Goal: Find specific page/section: Find specific page/section

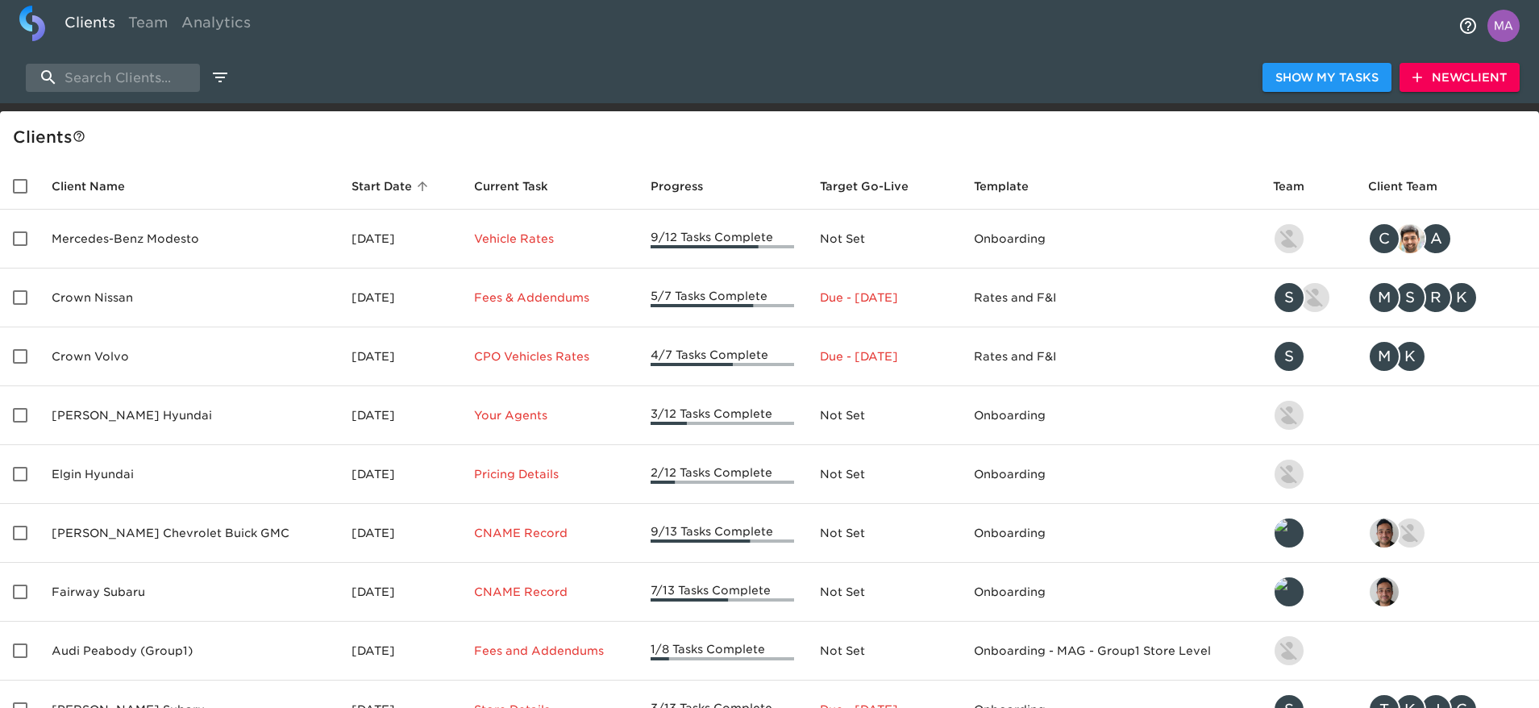
select select "10"
click at [92, 77] on input "search" at bounding box center [113, 78] width 174 height 28
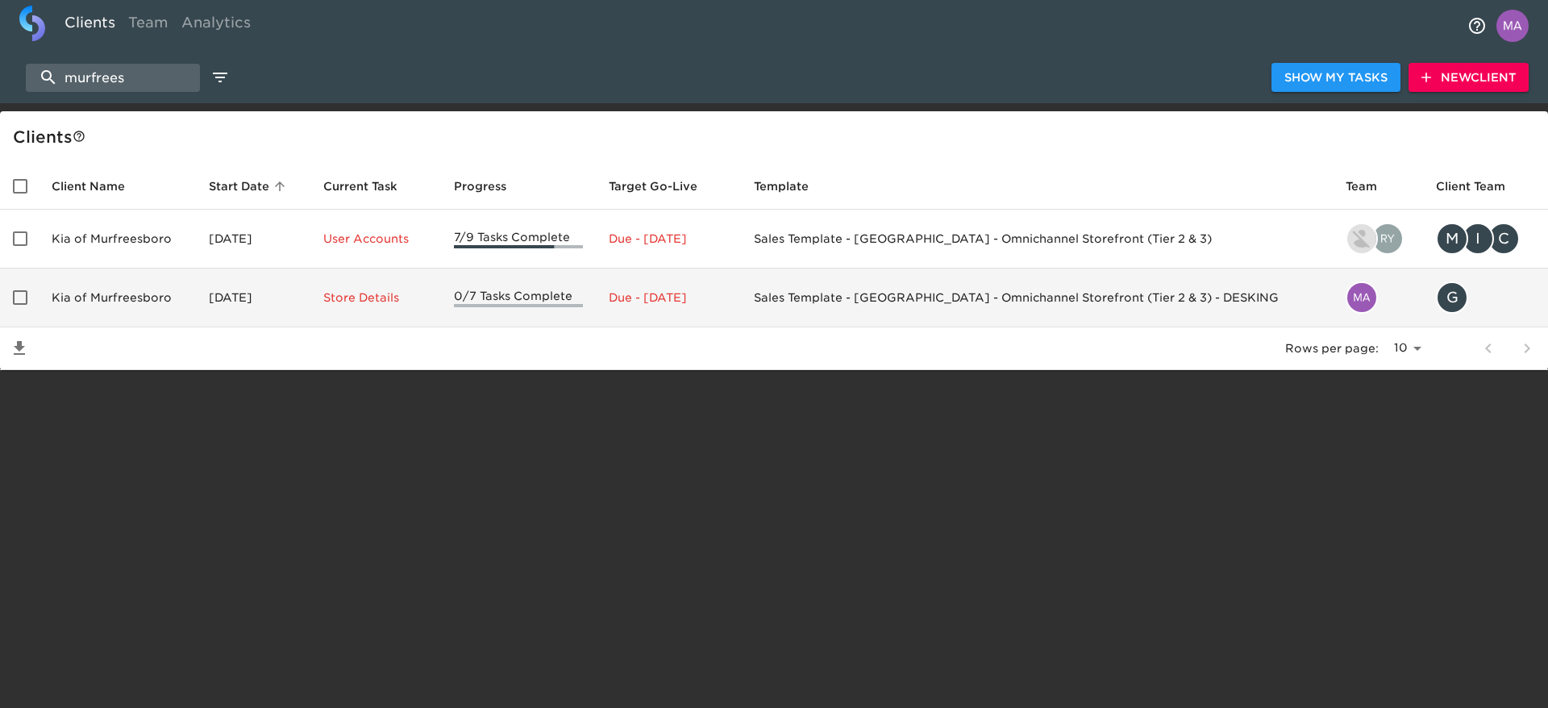
type input "murfrees"
click at [1146, 296] on td "Sales Template - [GEOGRAPHIC_DATA] - Omnichannel Storefront (Tier 2 & 3) - DESK…" at bounding box center [1037, 297] width 592 height 59
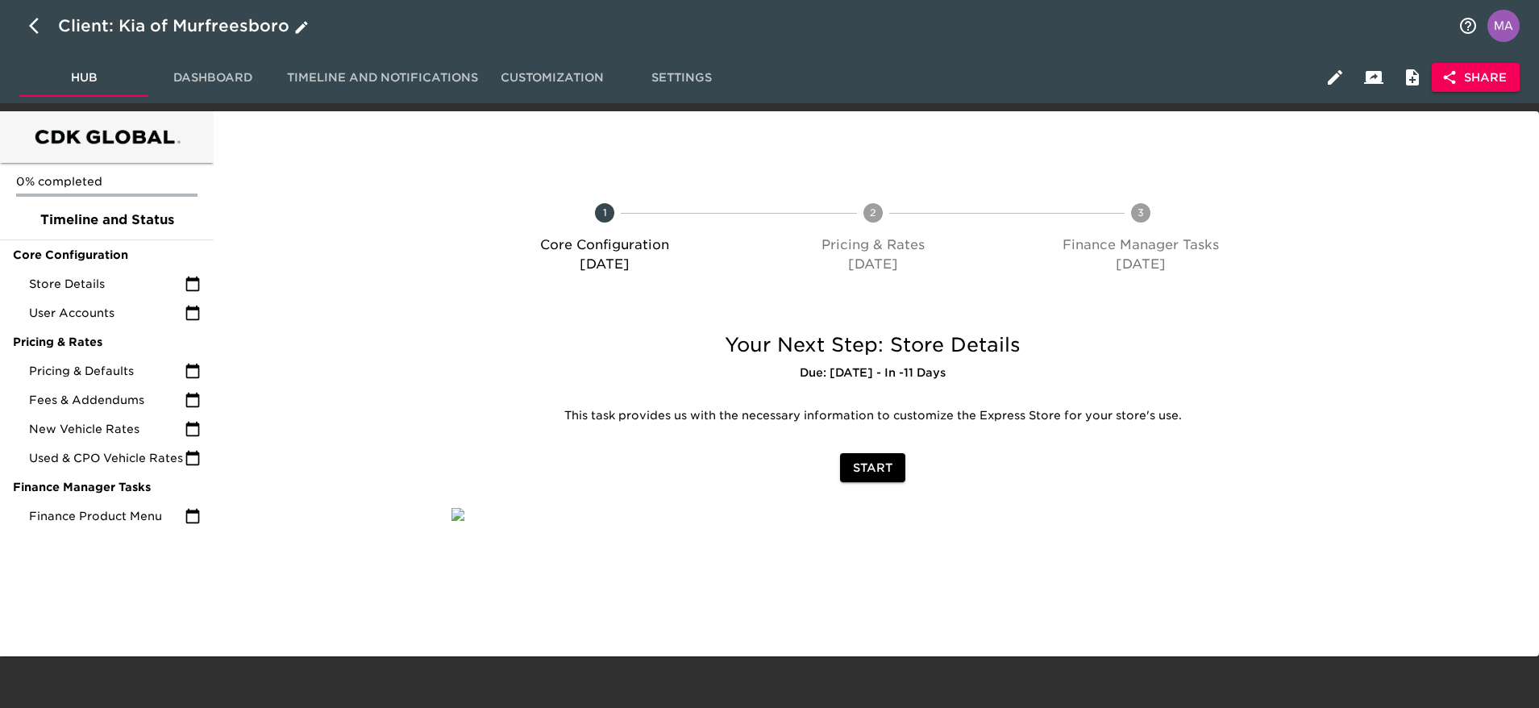
click at [35, 26] on icon "button" at bounding box center [38, 25] width 19 height 19
select select "10"
